Goal: Information Seeking & Learning: Learn about a topic

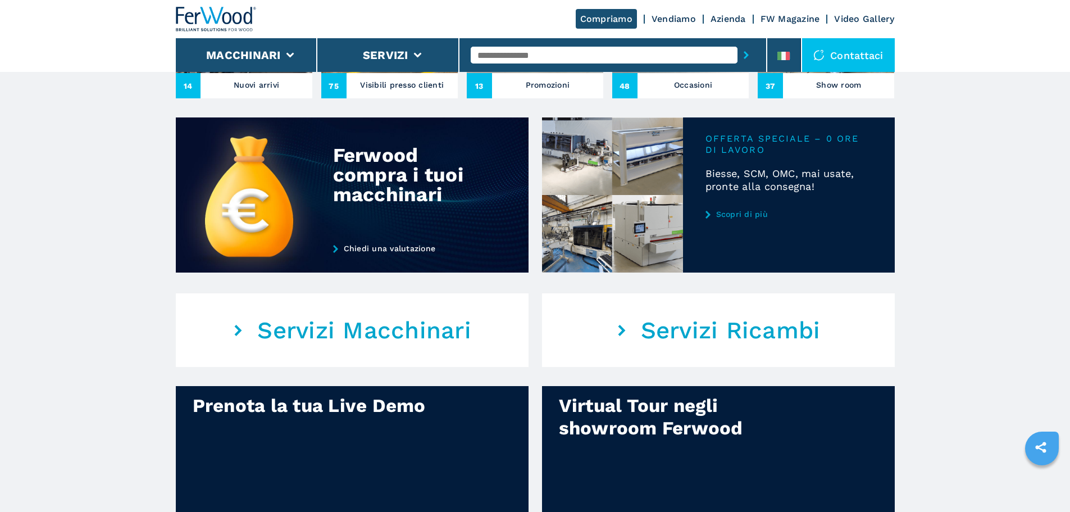
scroll to position [449, 0]
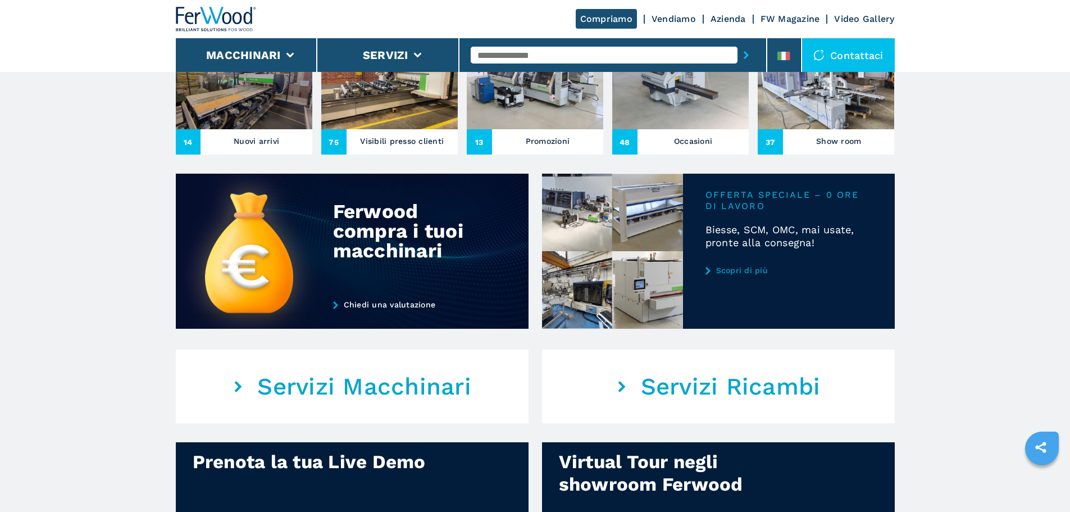
click at [737, 275] on link "Scopri di più" at bounding box center [788, 270] width 167 height 9
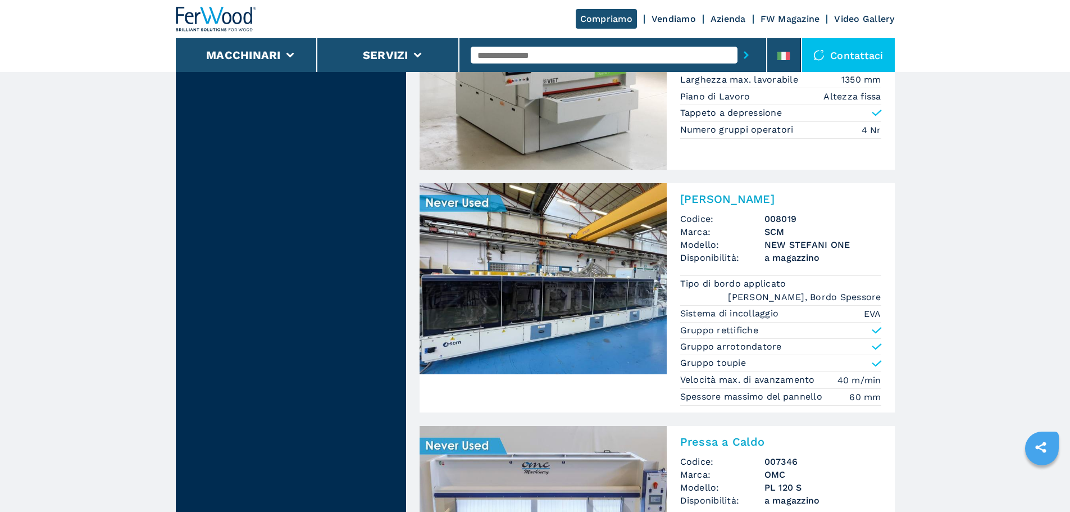
scroll to position [505, 0]
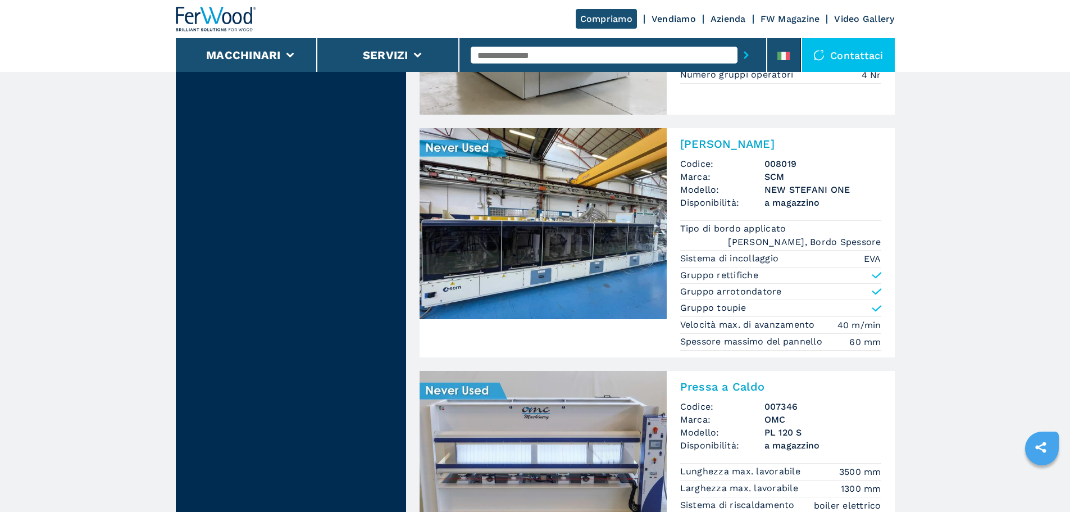
click at [197, 17] on img at bounding box center [216, 19] width 81 height 25
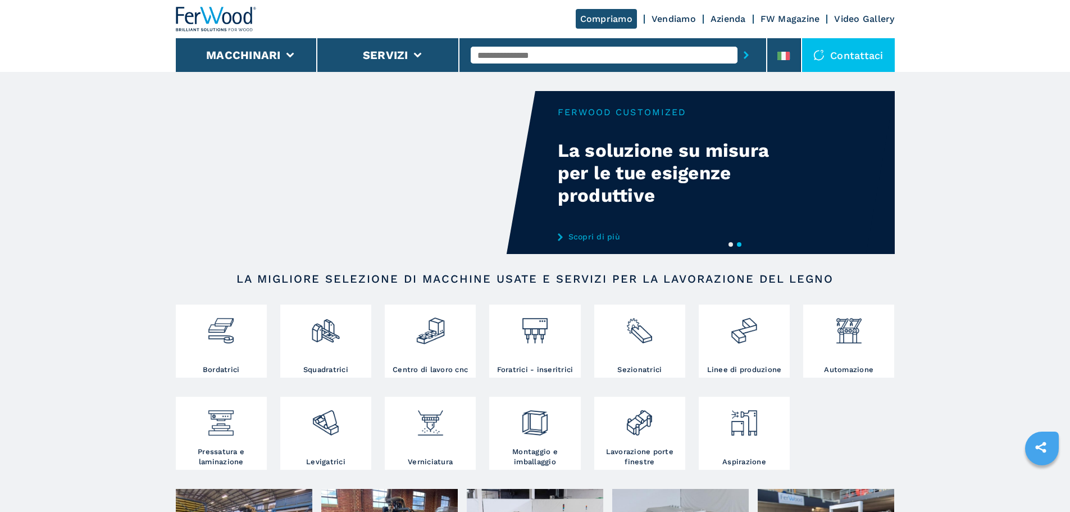
click at [514, 59] on input "text" at bounding box center [604, 55] width 267 height 17
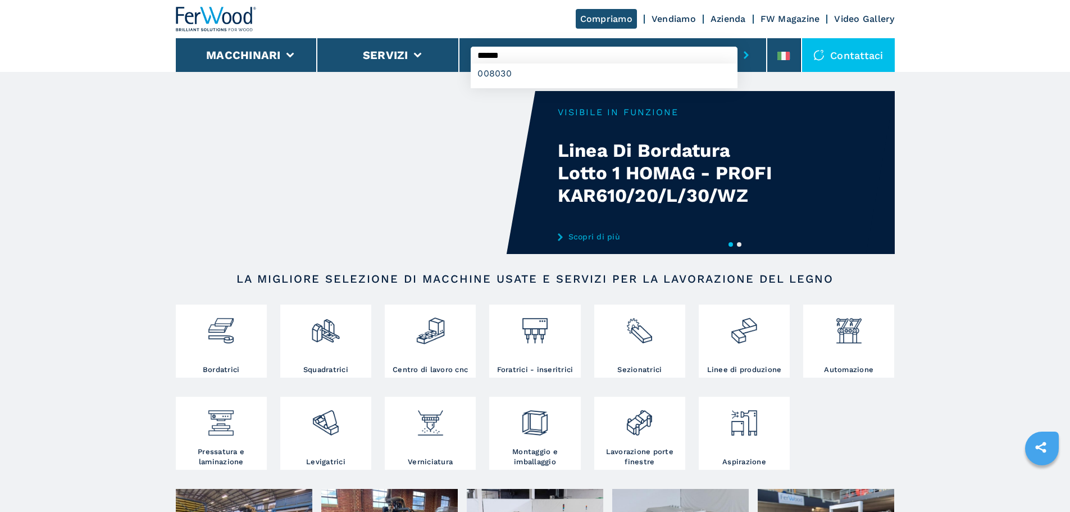
type input "******"
click at [737, 42] on button "submit-button" at bounding box center [745, 55] width 17 height 26
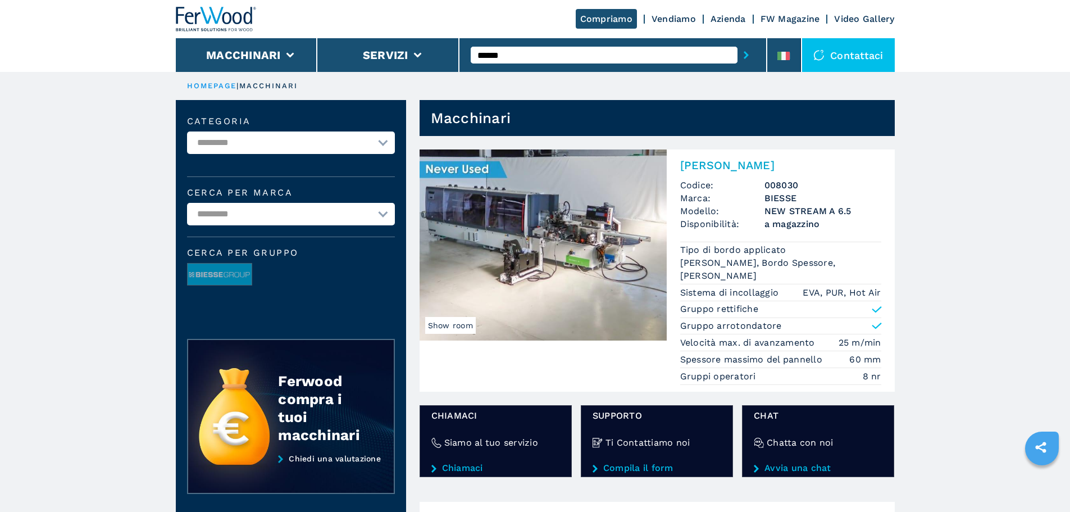
click at [550, 217] on img at bounding box center [542, 244] width 247 height 191
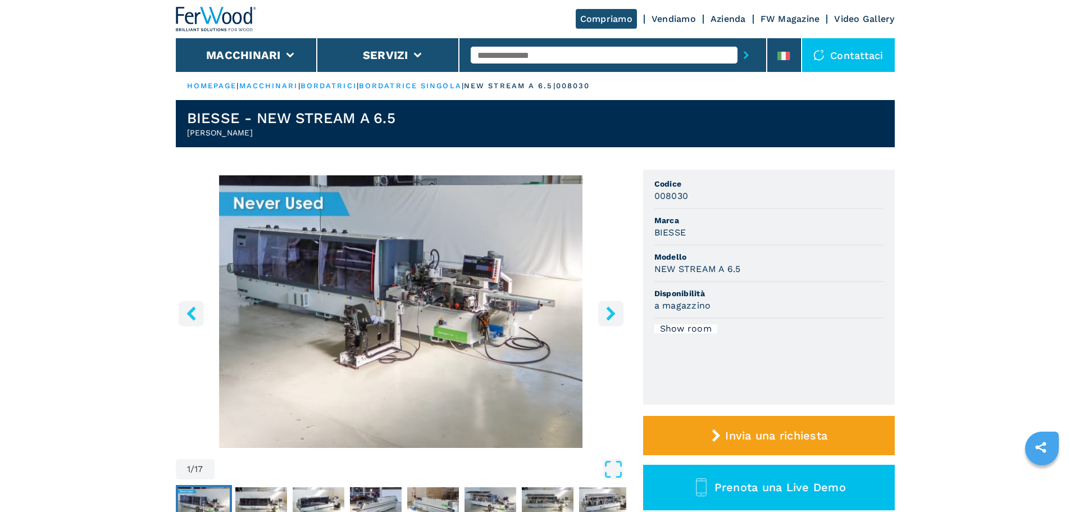
click at [400, 121] on header "BIESSE - NEW STREAM A 6.5 Bordatrice Singola" at bounding box center [535, 123] width 719 height 47
drag, startPoint x: 400, startPoint y: 121, endPoint x: 190, endPoint y: 108, distance: 211.0
click at [190, 108] on header "BIESSE - NEW STREAM A 6.5 Bordatrice Singola" at bounding box center [535, 123] width 719 height 47
copy h1 "BIESSE - NEW STREAM A 6.5"
click at [92, 69] on header "Compriamo Vendiamo Azienda FW Magazine Video Gallery Macchinari Servizi Contatt…" at bounding box center [535, 36] width 1070 height 72
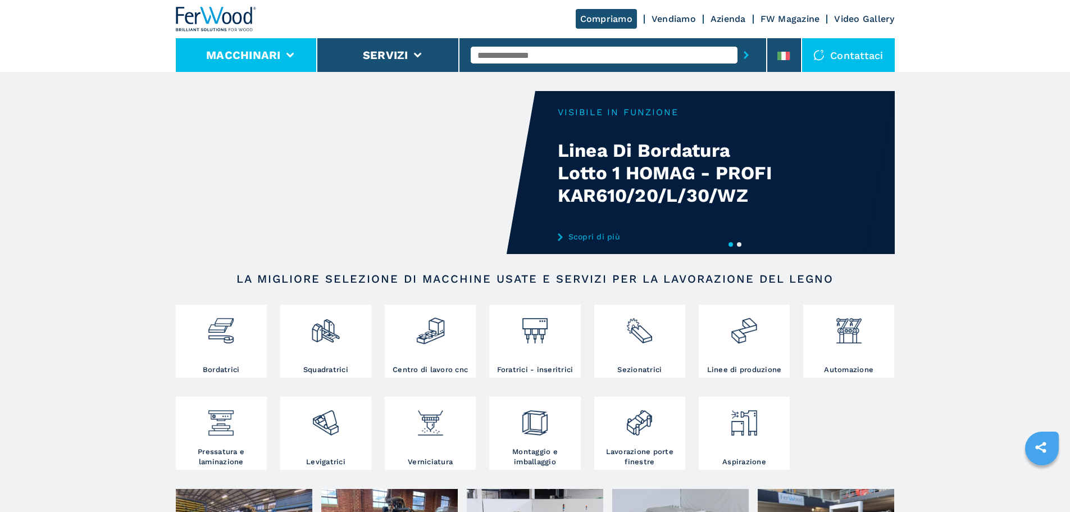
click at [303, 56] on li "Macchinari" at bounding box center [247, 55] width 142 height 34
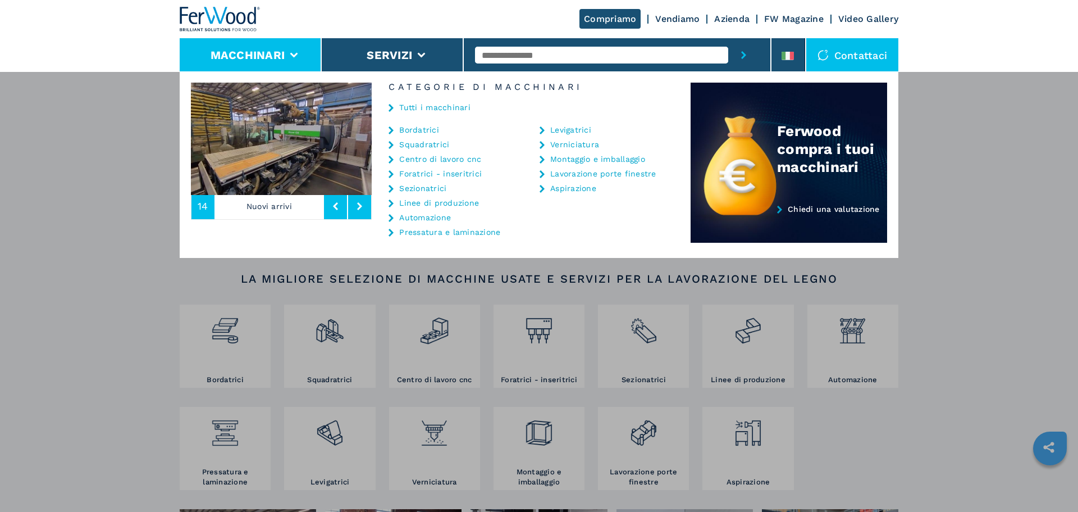
click at [81, 85] on div "Macchinari Bordatrici Squadratrici Centro di lavoro cnc Foratrici - inseritrici…" at bounding box center [539, 327] width 1078 height 512
